Goal: Task Accomplishment & Management: Manage account settings

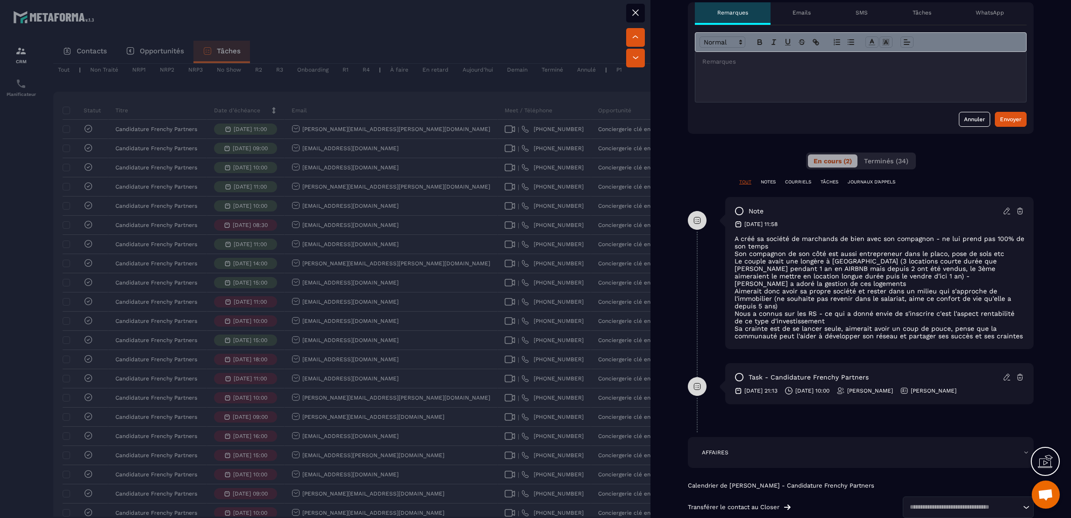
scroll to position [420, 0]
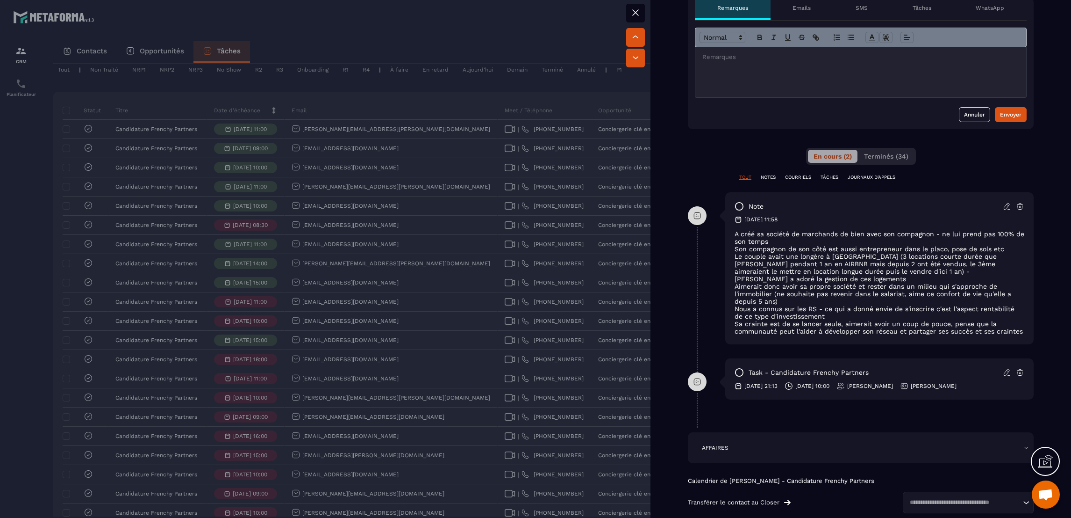
click at [564, 165] on div at bounding box center [535, 259] width 1071 height 518
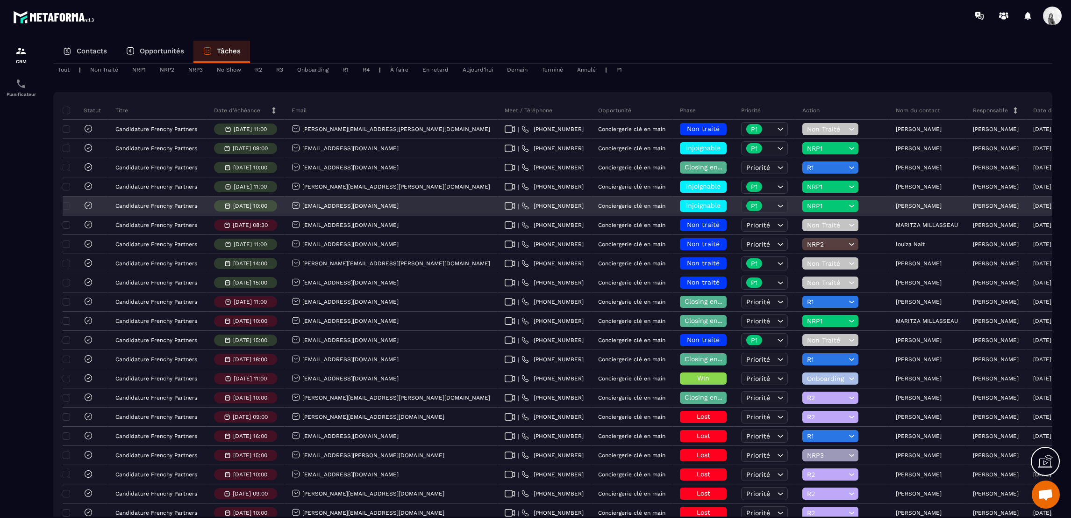
click at [686, 202] on span "injoignable" at bounding box center [703, 204] width 35 height 7
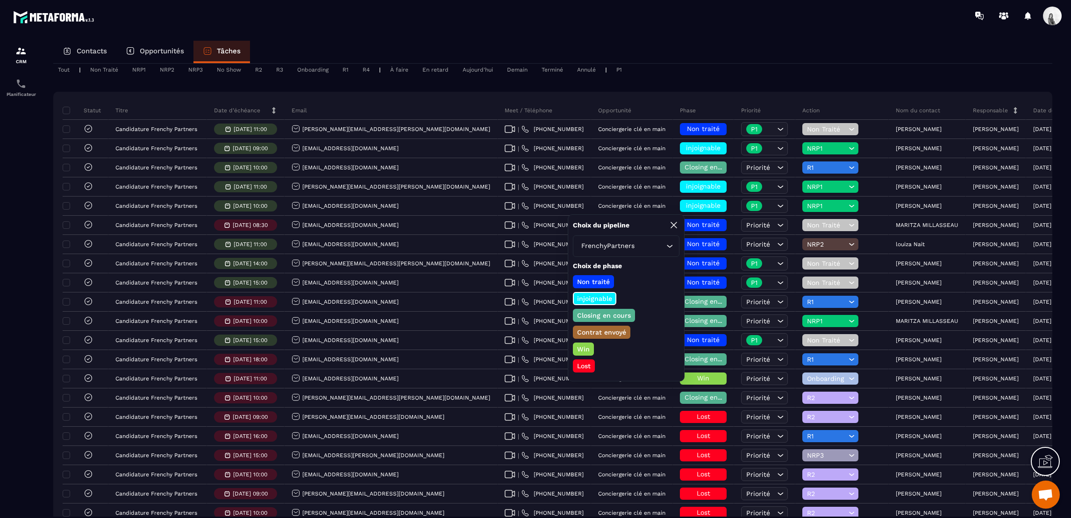
click at [613, 310] on p "Closing en cours" at bounding box center [604, 314] width 57 height 9
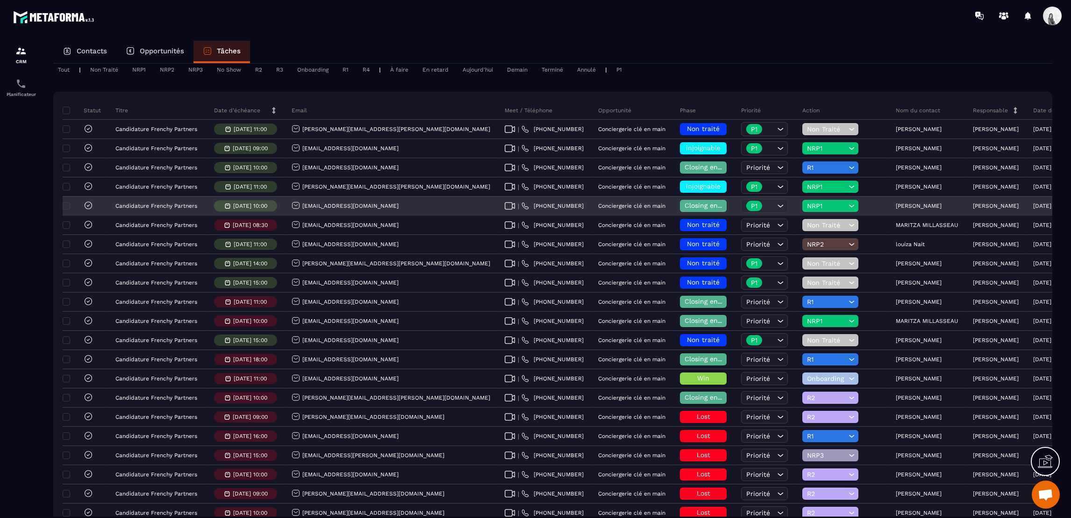
click at [807, 202] on span "NRP1" at bounding box center [826, 205] width 39 height 7
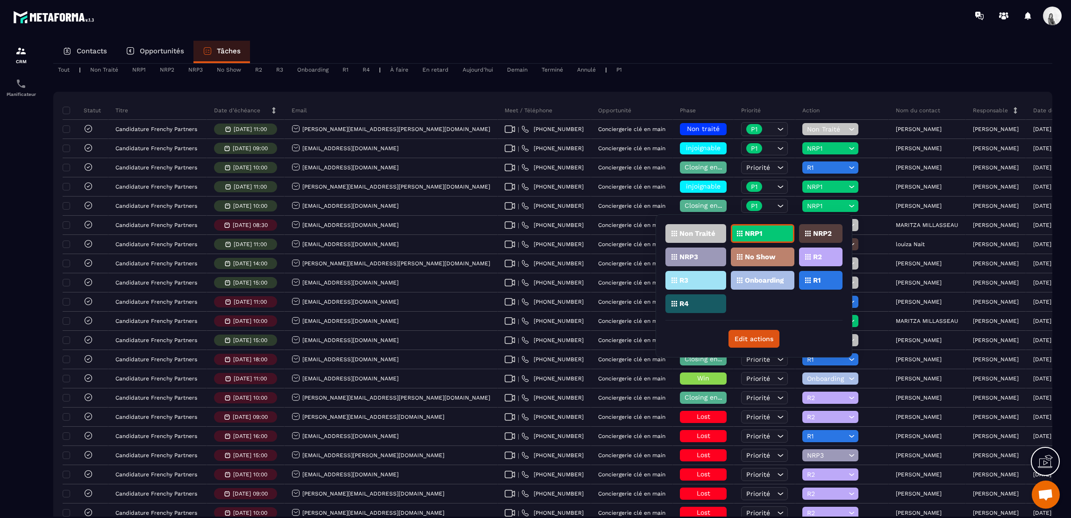
click at [815, 272] on div "R1" at bounding box center [820, 280] width 43 height 19
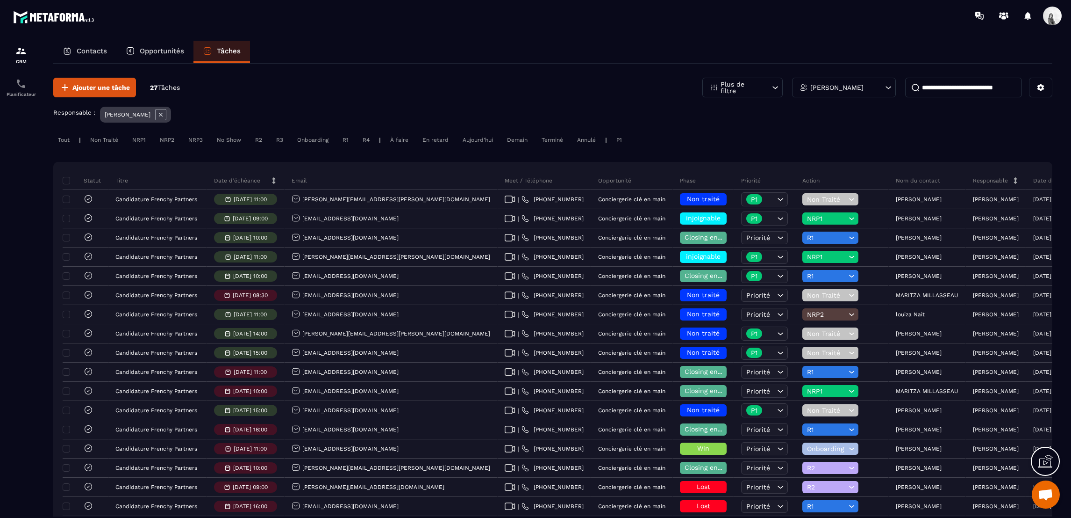
click at [875, 91] on div "[PERSON_NAME]" at bounding box center [844, 88] width 104 height 20
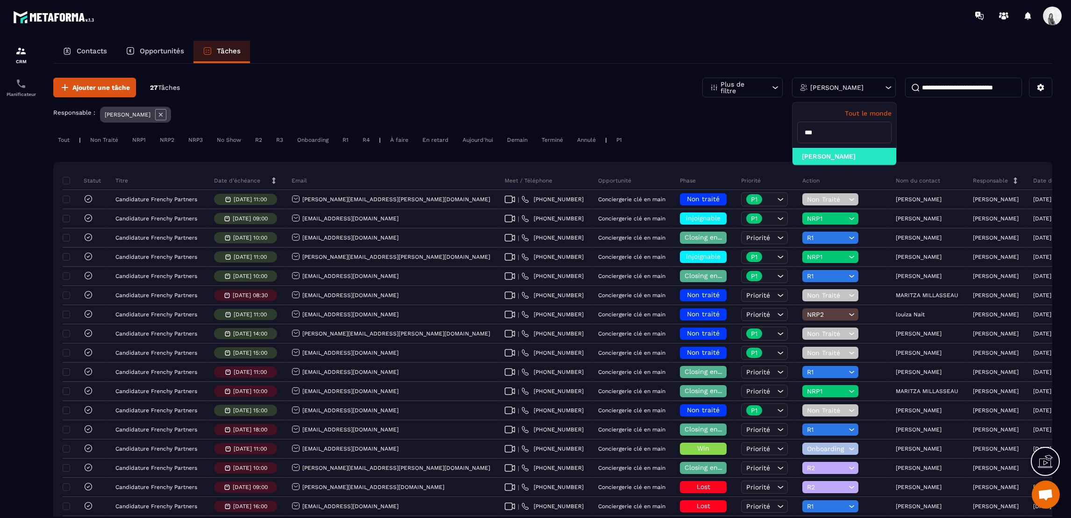
click at [155, 116] on icon at bounding box center [160, 114] width 11 height 11
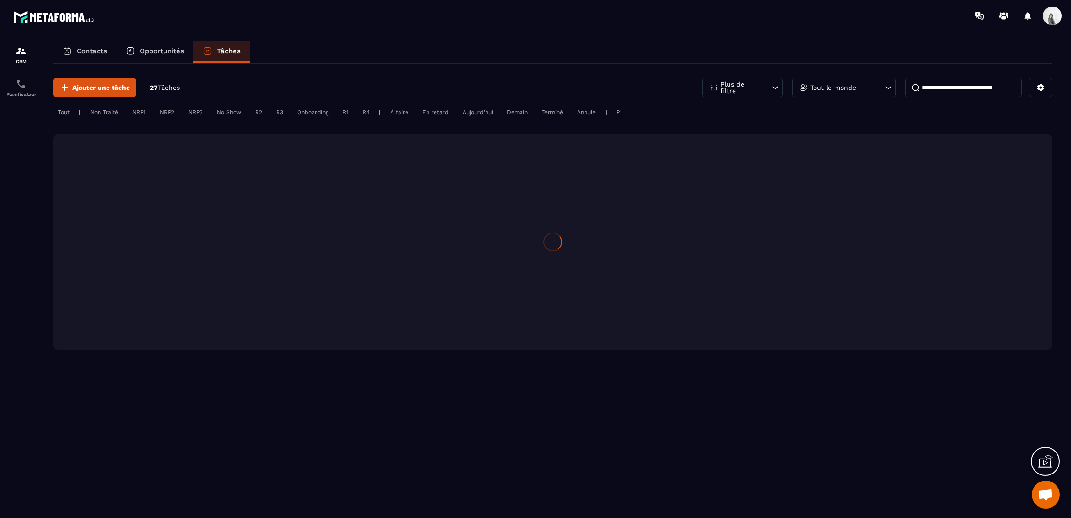
click at [975, 82] on input at bounding box center [964, 88] width 117 height 20
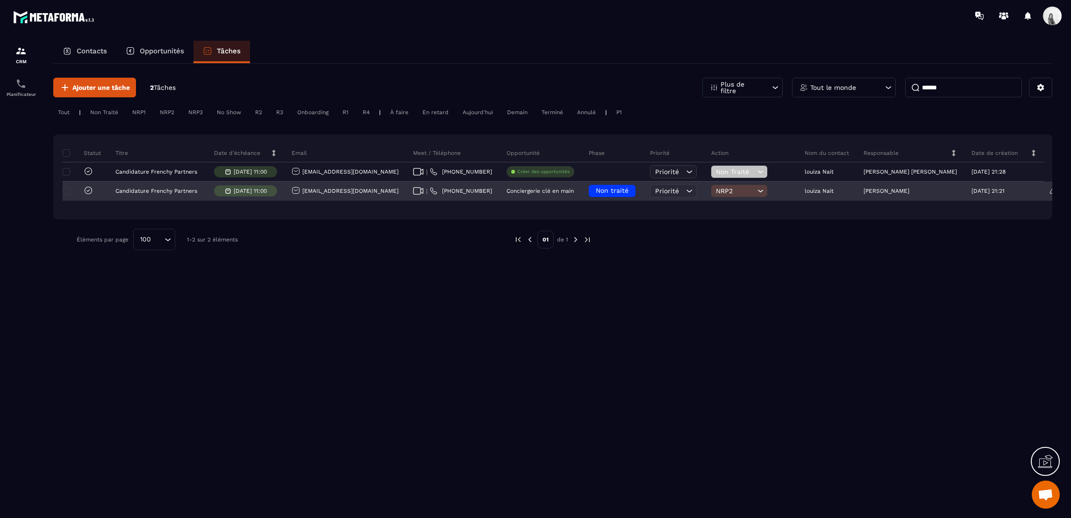
type input "******"
click at [826, 188] on p "louiza Nait" at bounding box center [819, 190] width 29 height 7
